Goal: Task Accomplishment & Management: Complete application form

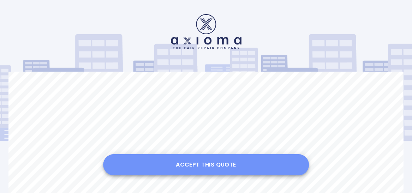
click at [201, 164] on button "Accept this Quote" at bounding box center [206, 164] width 206 height 21
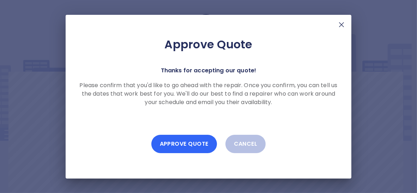
click at [192, 143] on button "Approve Quote" at bounding box center [184, 144] width 66 height 18
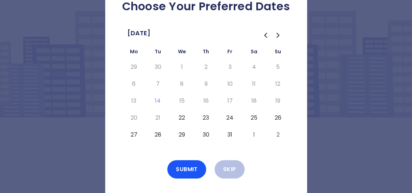
scroll to position [31, 0]
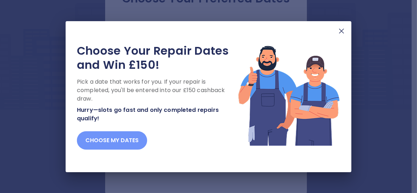
click at [119, 146] on button "Choose my dates" at bounding box center [112, 140] width 70 height 18
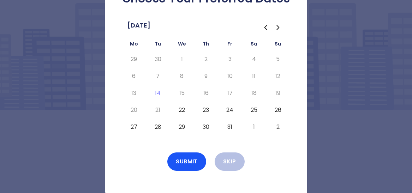
click at [183, 110] on button "22" at bounding box center [182, 109] width 13 height 11
click at [179, 157] on button "Submit" at bounding box center [186, 162] width 39 height 18
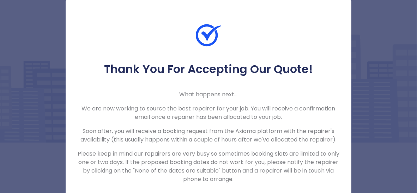
scroll to position [13, 0]
